Goal: Task Accomplishment & Management: Manage account settings

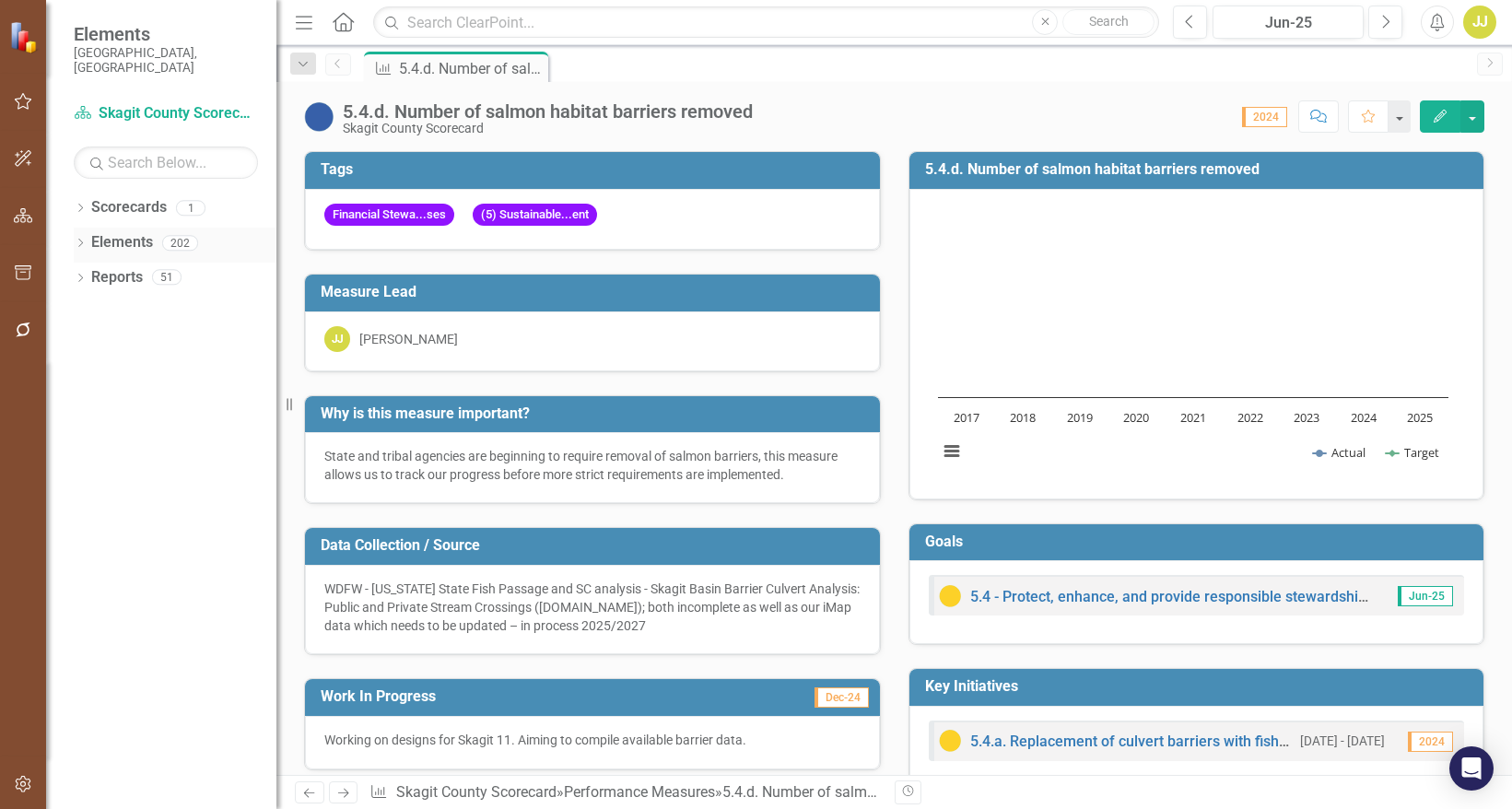
click at [81, 238] on icon at bounding box center [80, 242] width 5 height 8
click at [89, 310] on icon "Dropdown" at bounding box center [89, 315] width 13 height 10
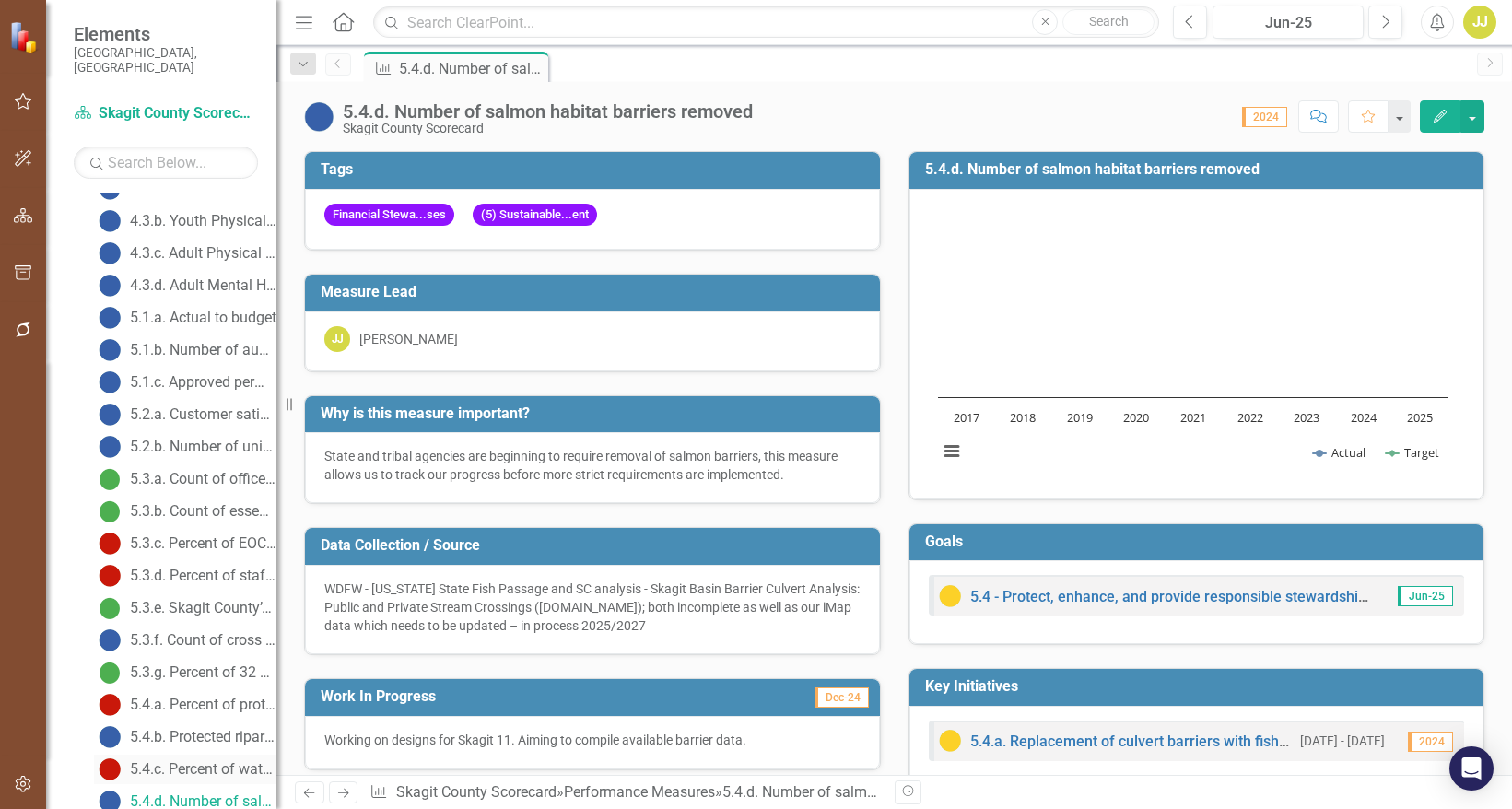
scroll to position [1213, 0]
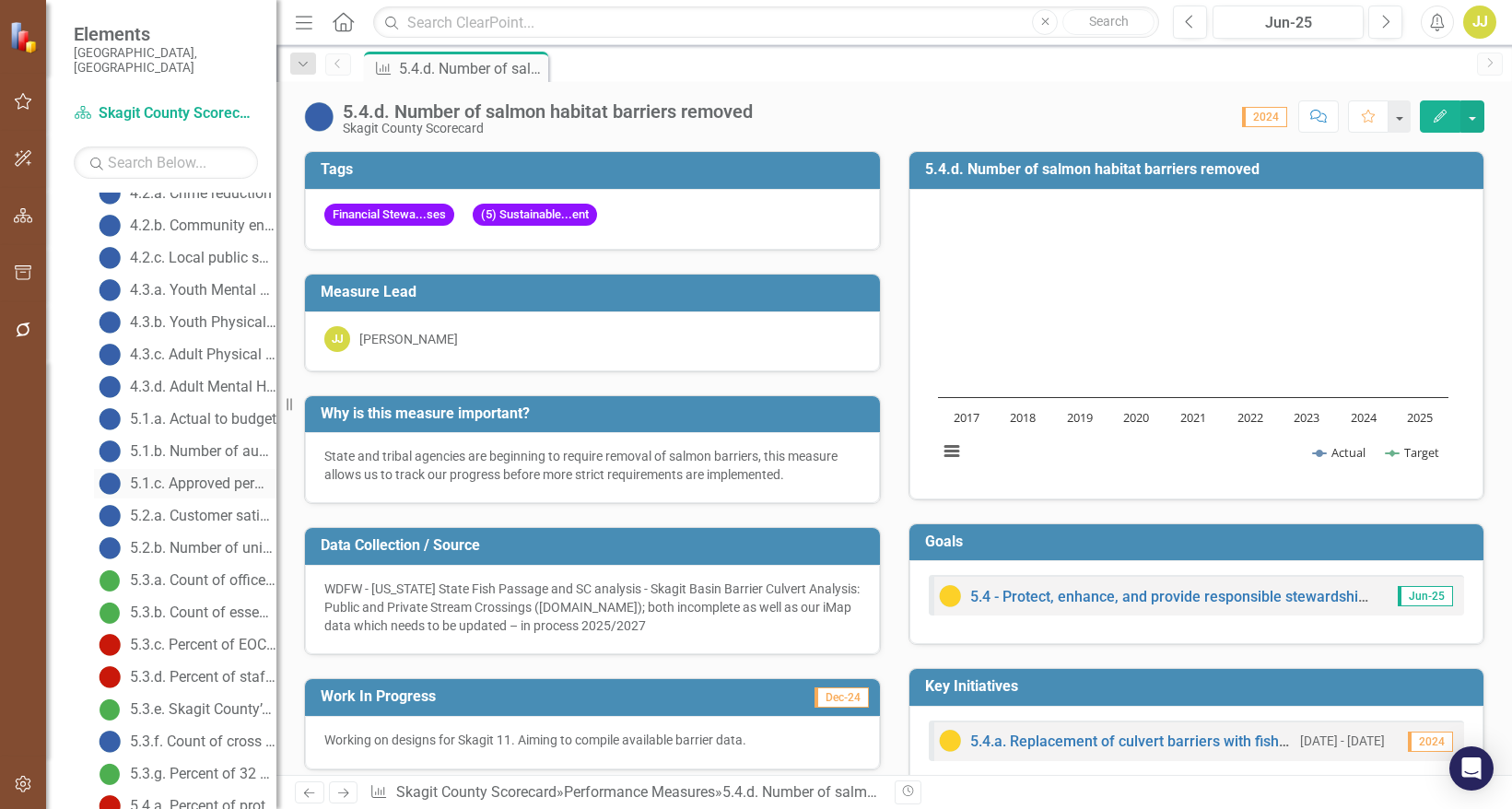
click at [198, 476] on div "5.1.c. Approved permits" at bounding box center [203, 484] width 146 height 17
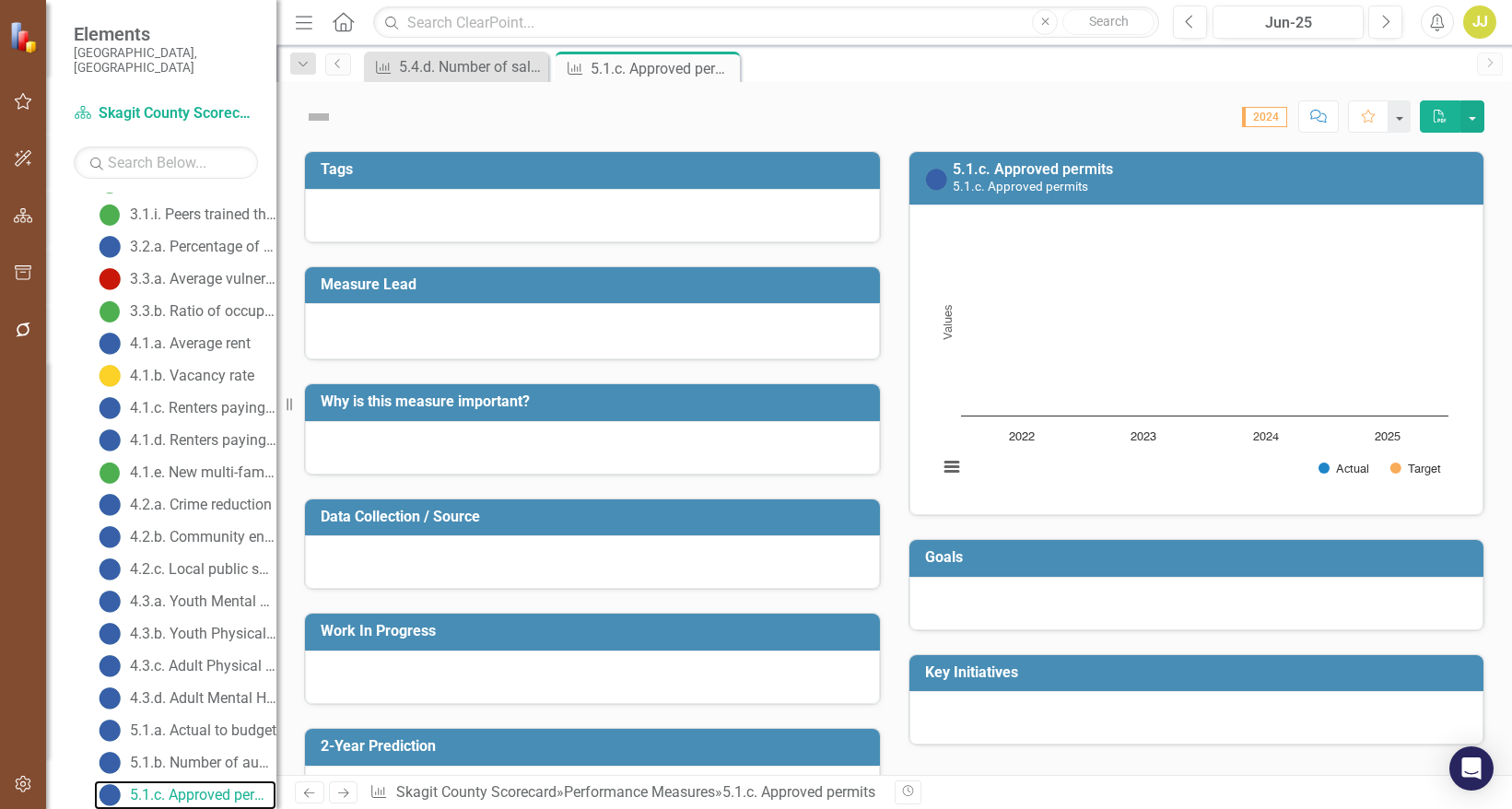
scroll to position [887, 0]
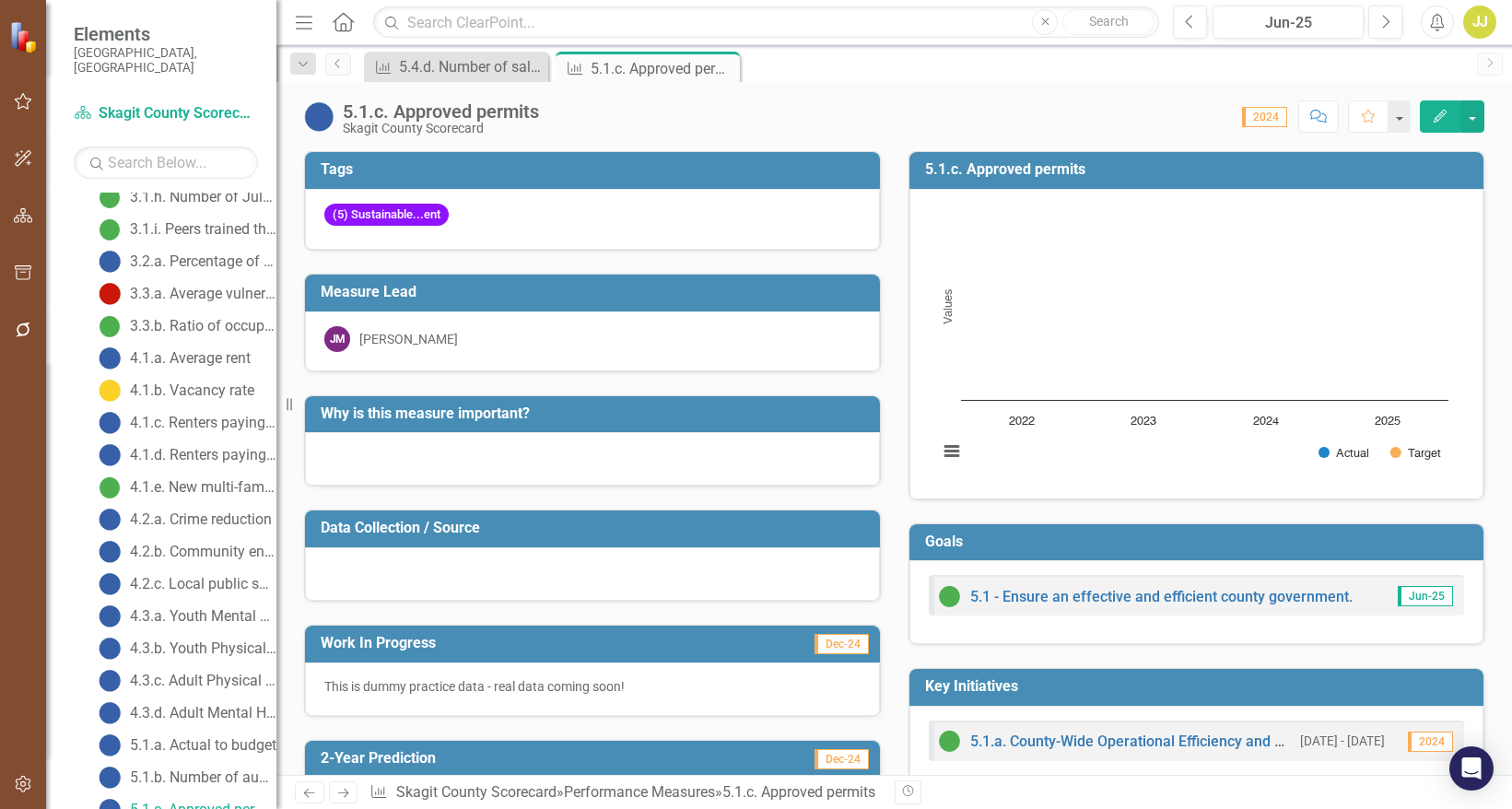
click at [1438, 128] on button "Edit" at bounding box center [1440, 116] width 41 height 33
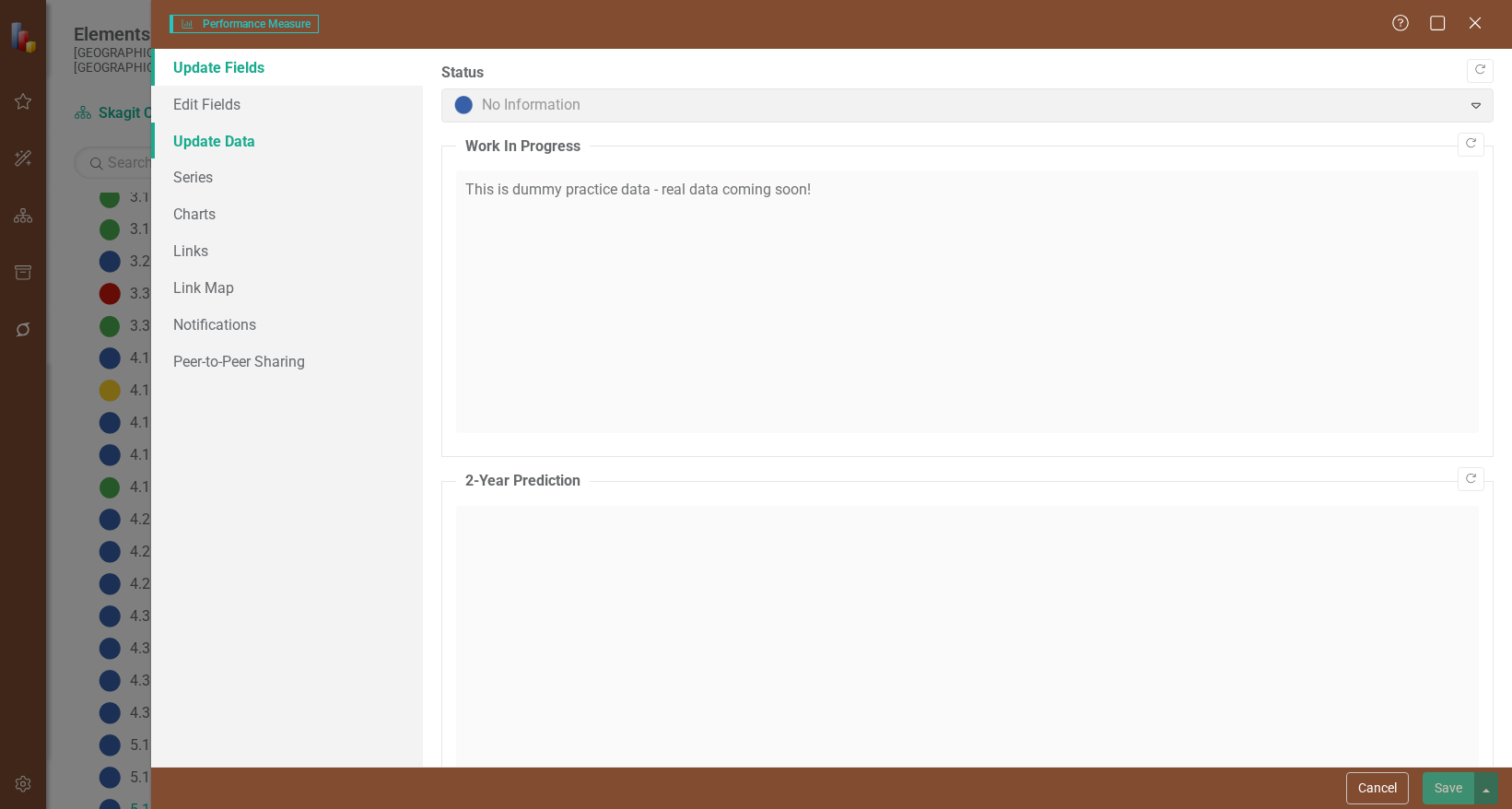
click at [245, 142] on link "Update Data" at bounding box center [287, 142] width 272 height 37
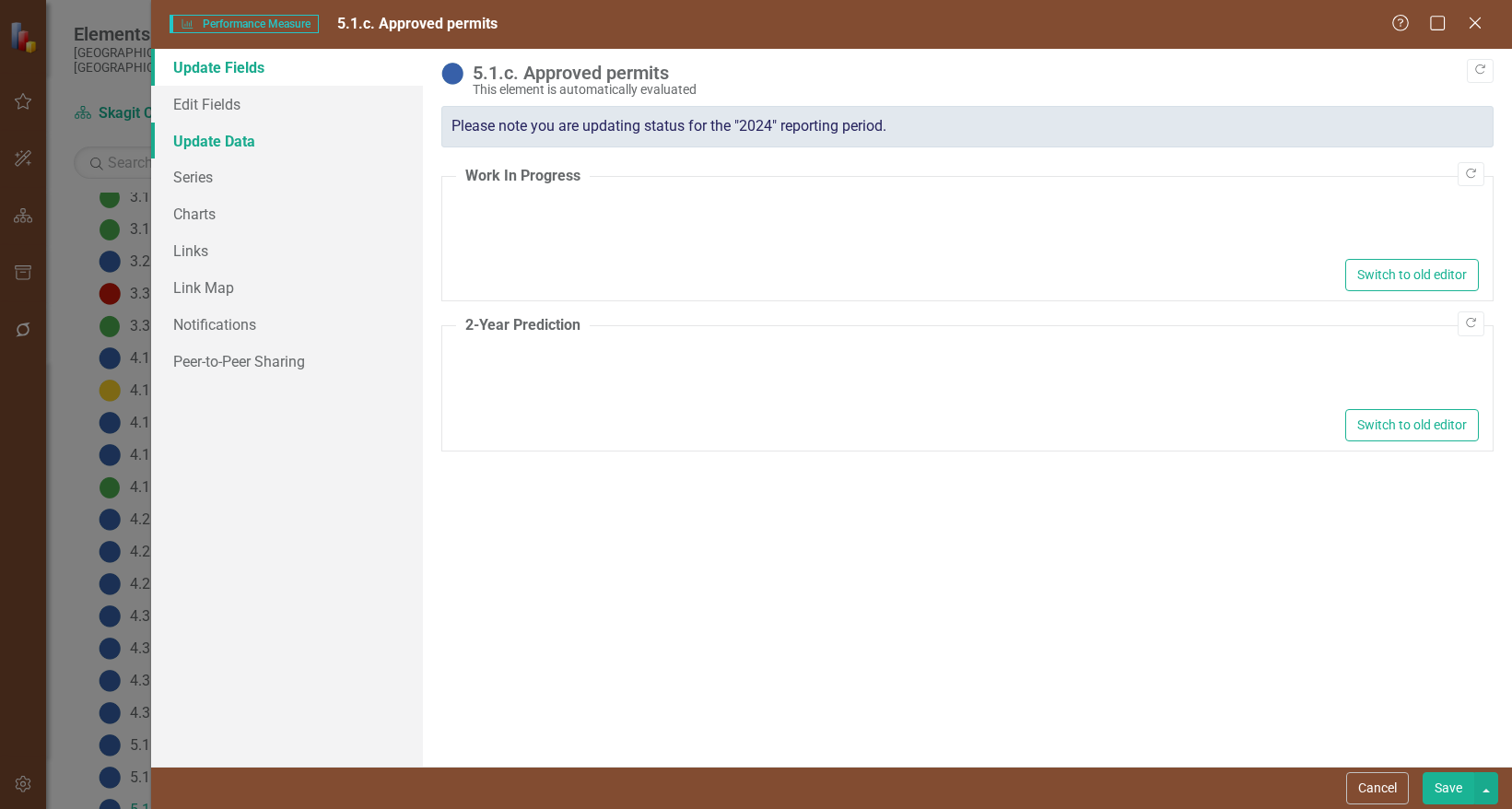
type textarea "<p>This is dummy practice data - real data coming soon!</p>"
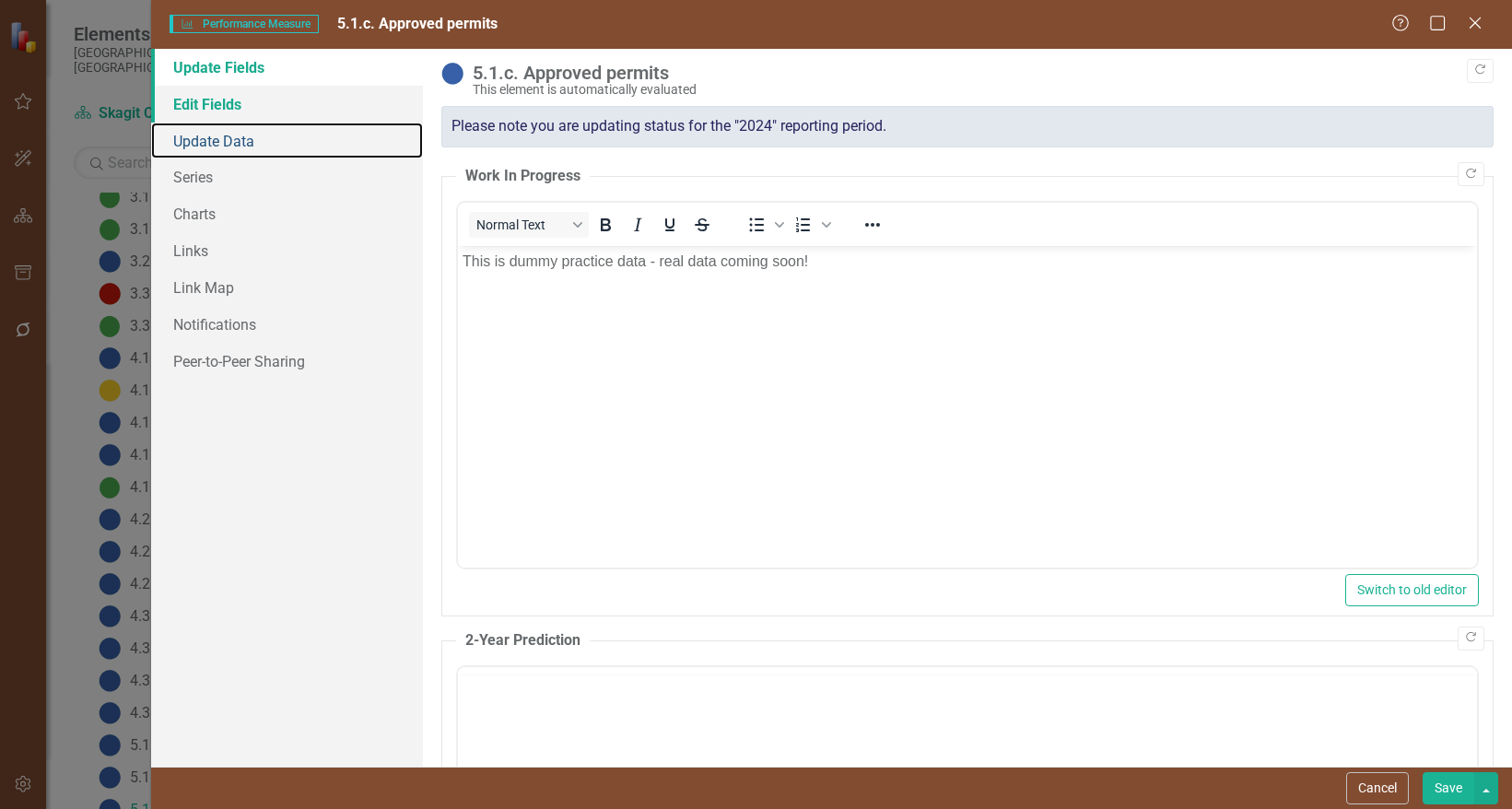
scroll to position [0, 0]
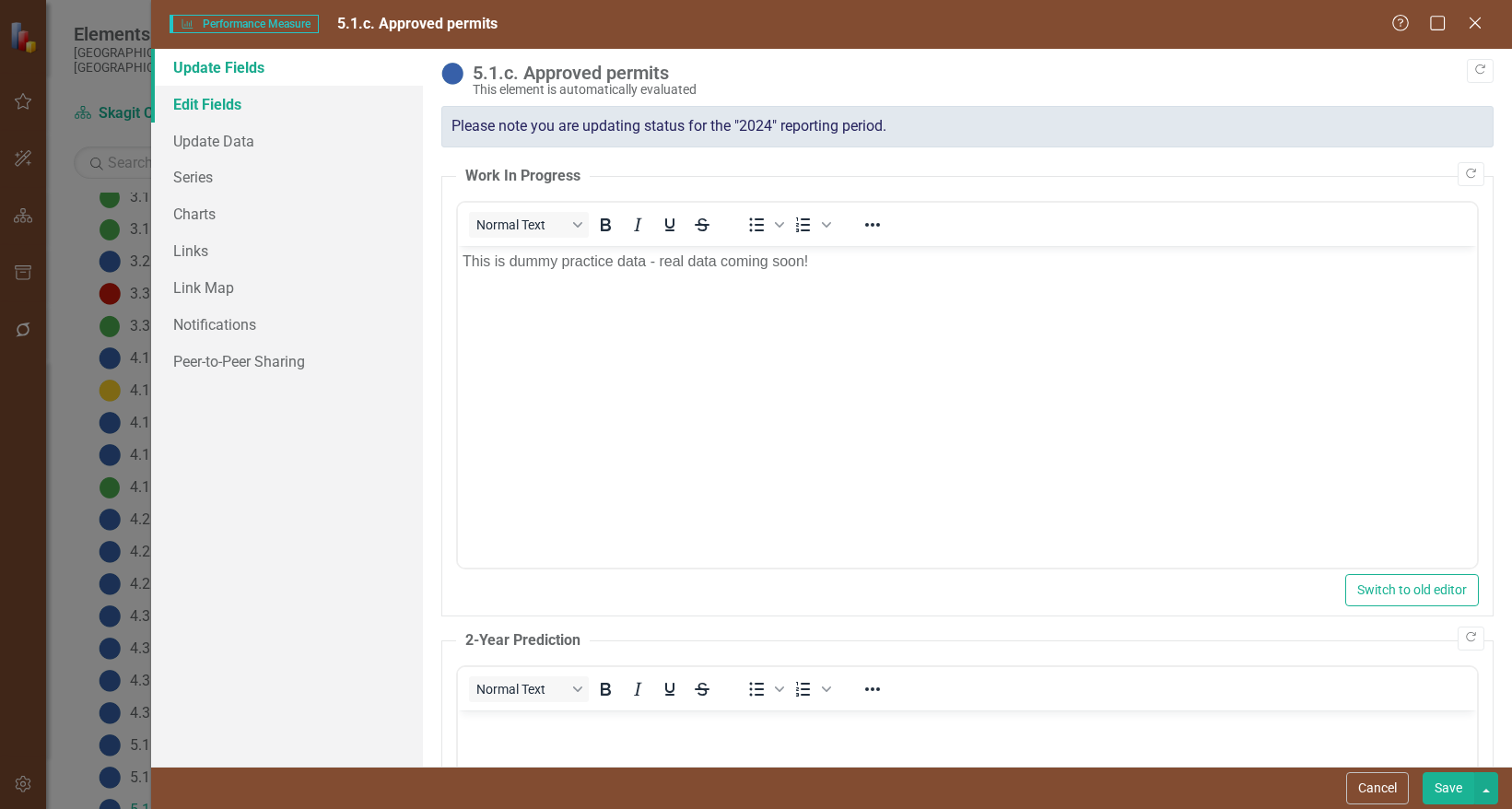
click at [223, 103] on link "Edit Fields" at bounding box center [287, 104] width 272 height 37
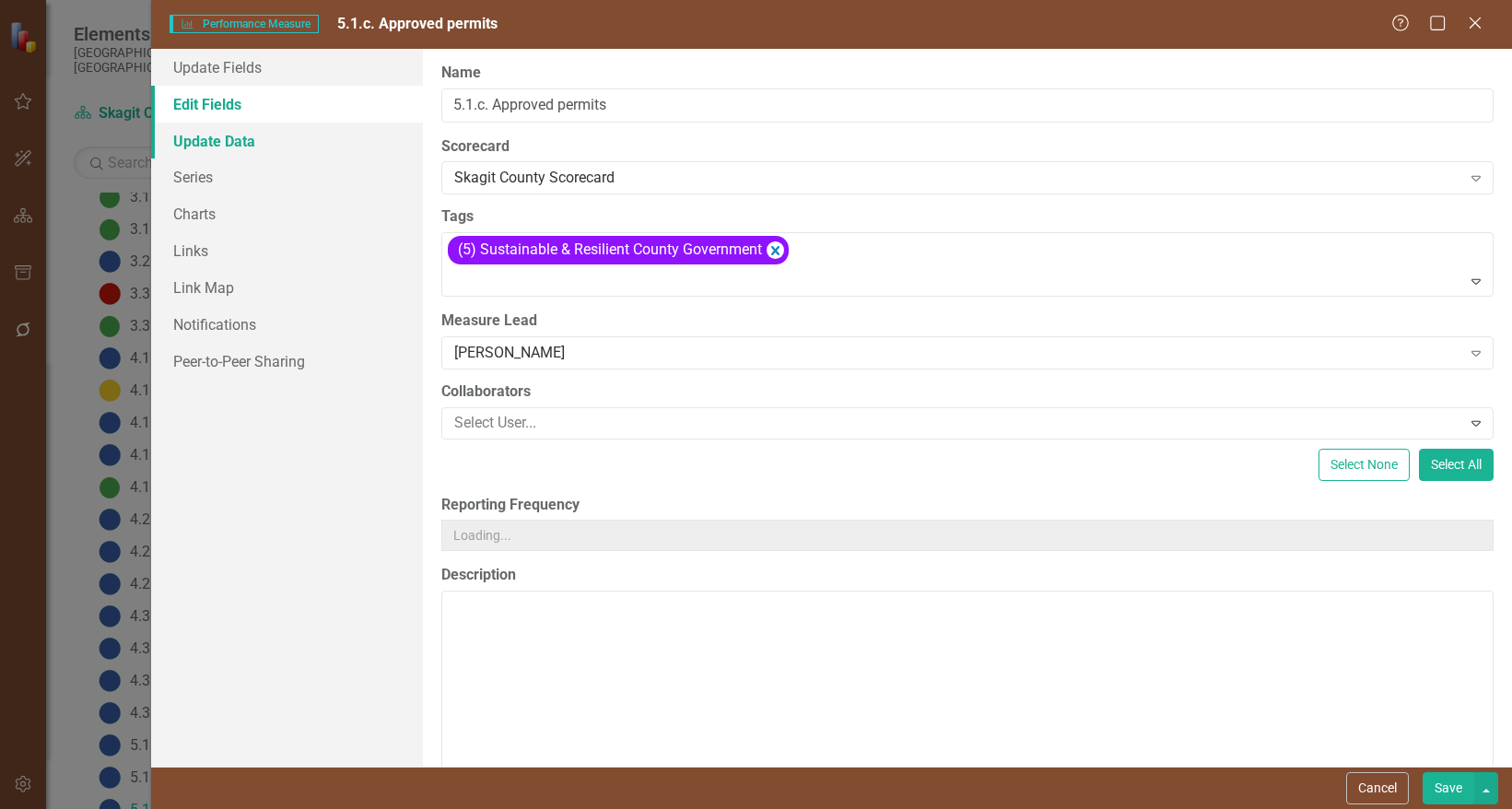
click at [229, 135] on link "Update Data" at bounding box center [287, 142] width 272 height 37
